Goal: Register for event/course

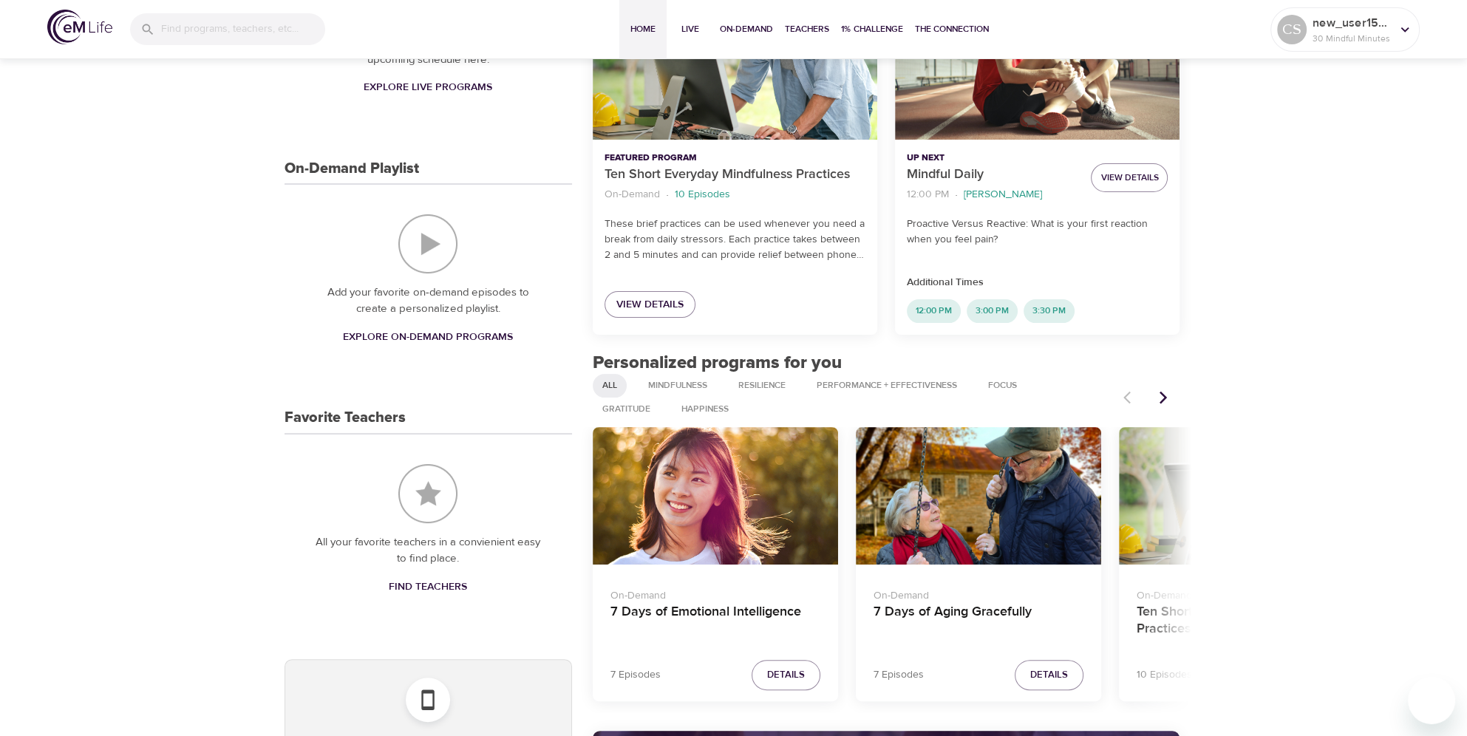
scroll to position [296, 0]
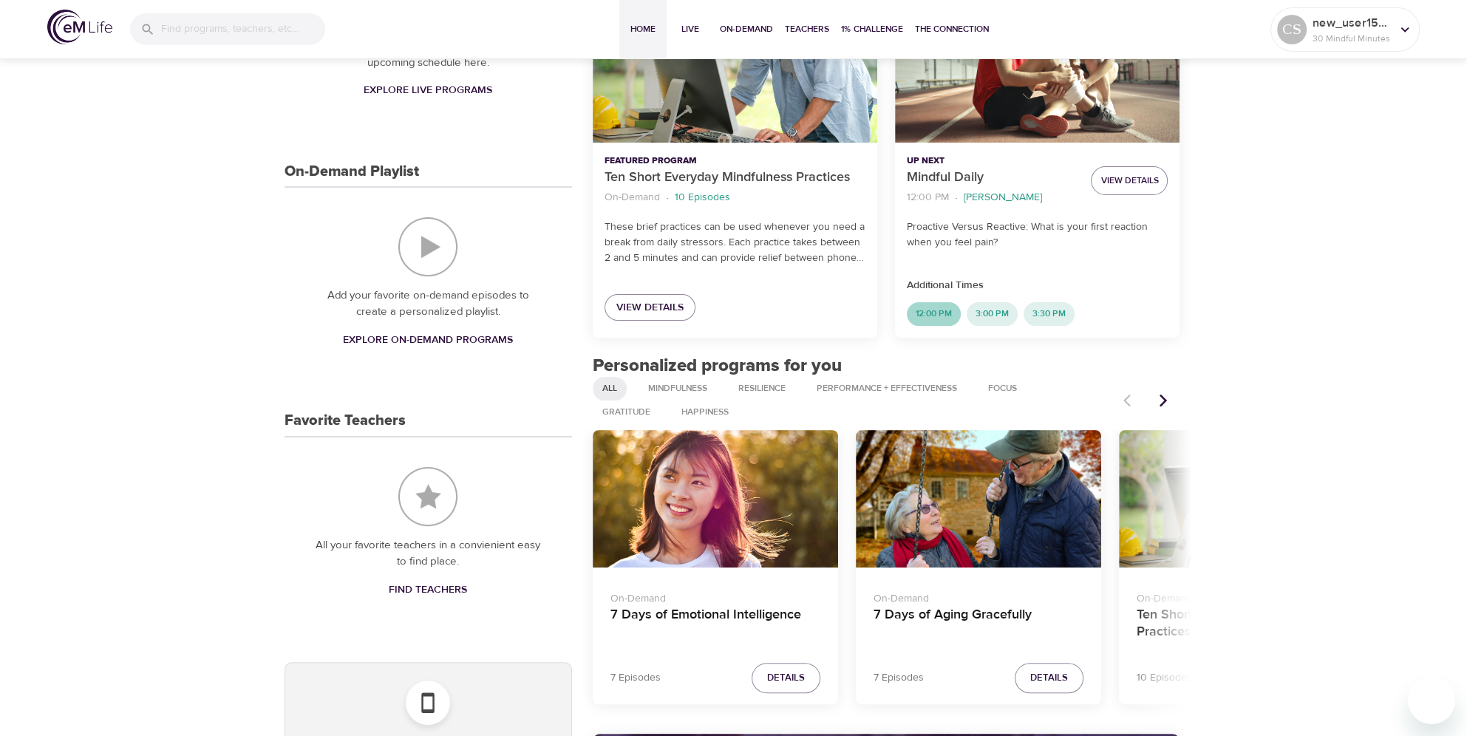
click at [931, 315] on span "12:00 PM" at bounding box center [934, 313] width 54 height 13
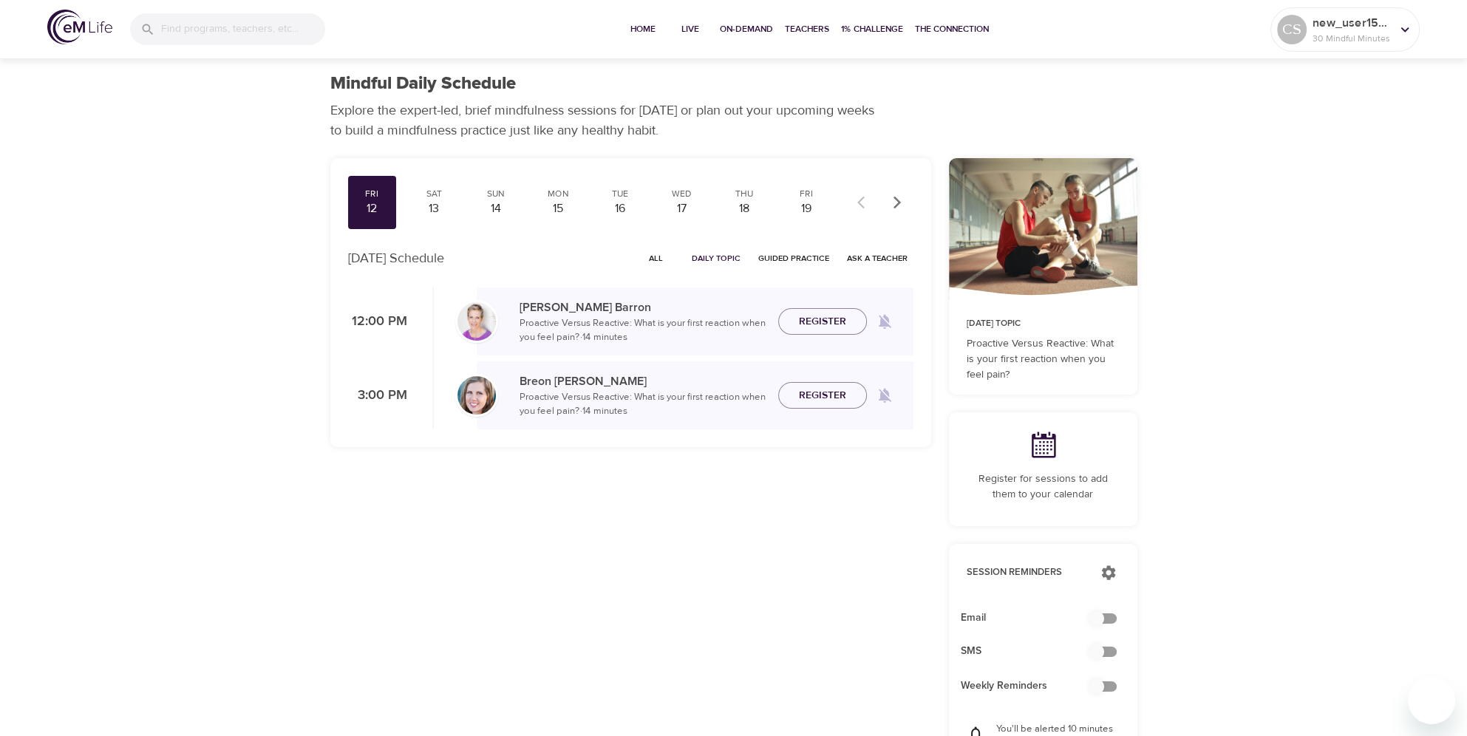
click at [831, 336] on div "[PERSON_NAME] Proactive Versus Reactive: What is your first reaction when you f…" at bounding box center [695, 322] width 437 height 47
click at [826, 329] on span "Register" at bounding box center [822, 322] width 47 height 18
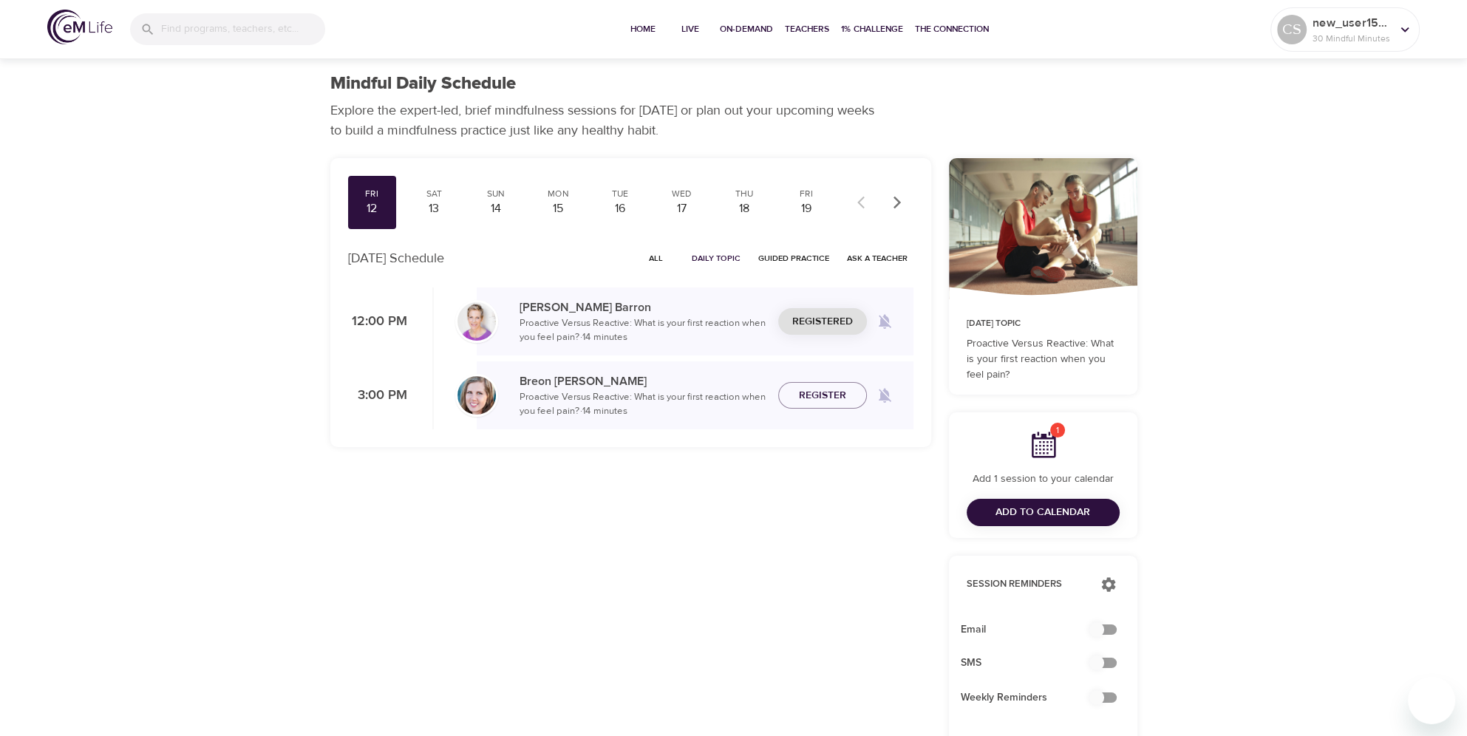
click at [1020, 516] on span "Add to Calendar" at bounding box center [1043, 512] width 95 height 18
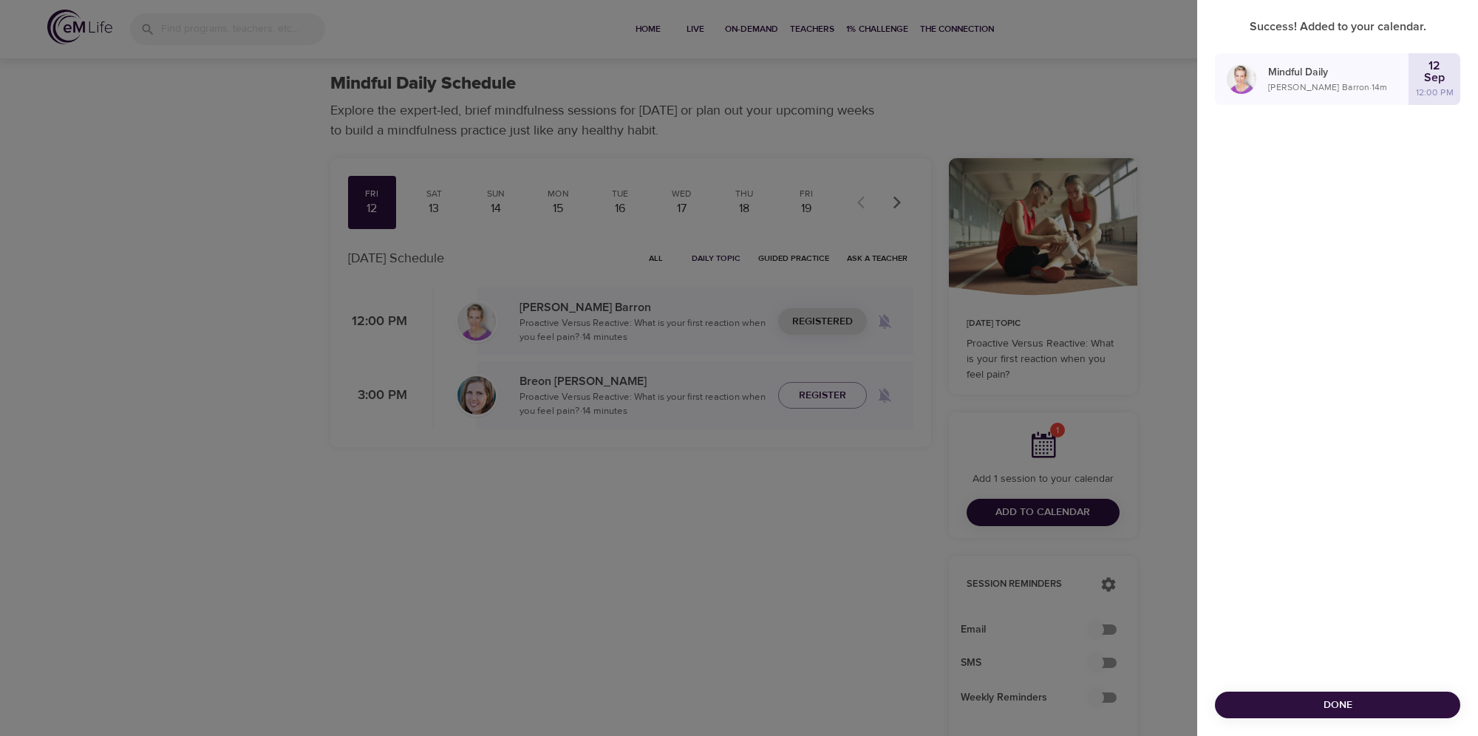
click at [1378, 710] on span "Done" at bounding box center [1338, 705] width 222 height 18
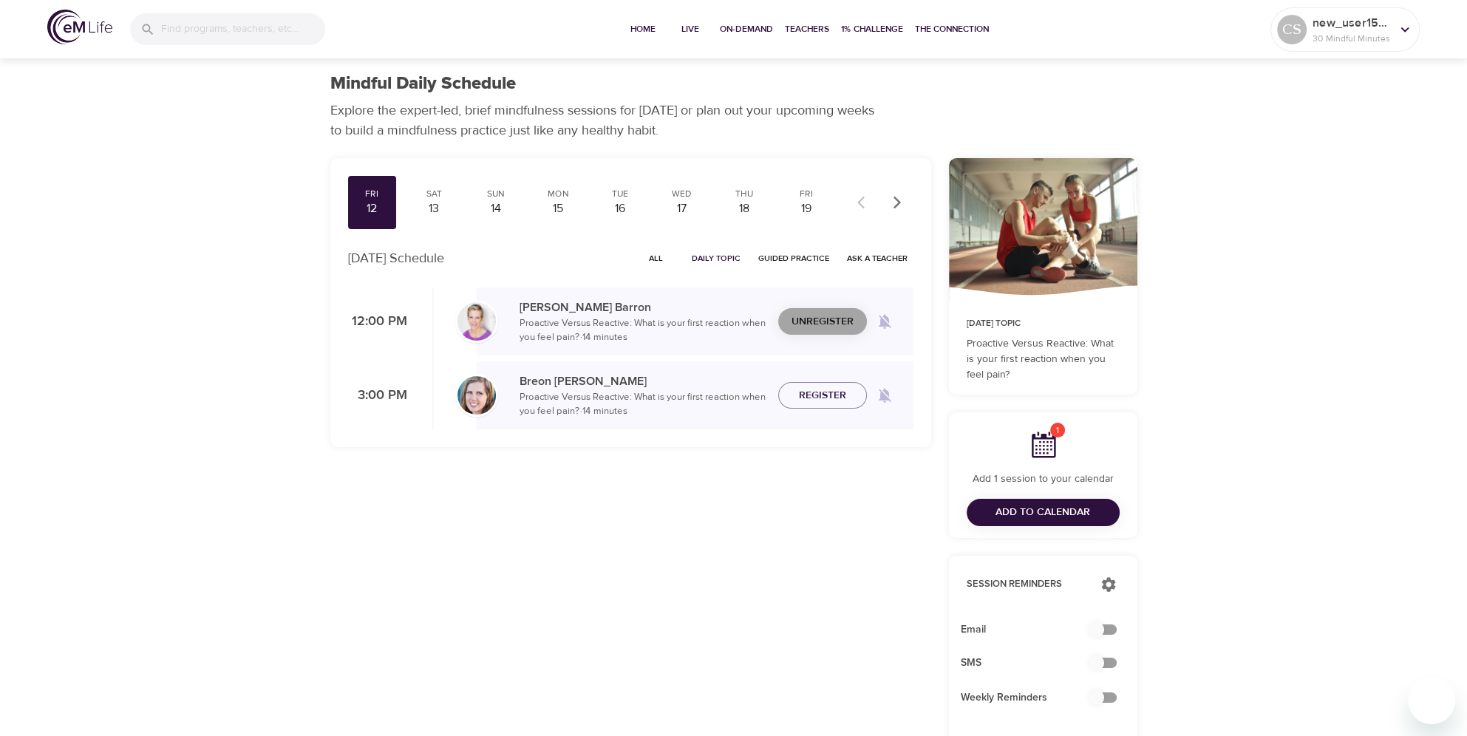
click at [819, 319] on span "Unregister" at bounding box center [823, 322] width 62 height 18
